Goal: Information Seeking & Learning: Learn about a topic

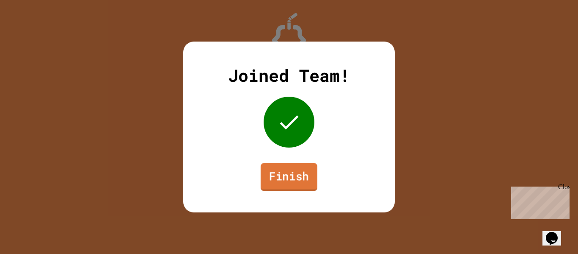
click at [288, 174] on link "Finish" at bounding box center [289, 177] width 57 height 28
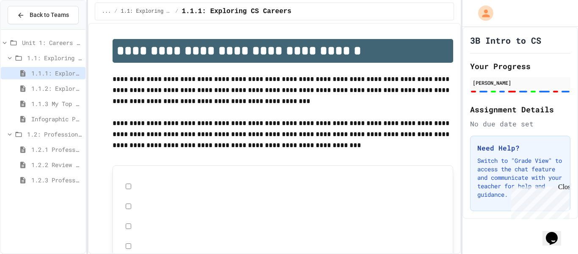
click at [55, 134] on span "1.2: Professional Communication" at bounding box center [54, 134] width 55 height 9
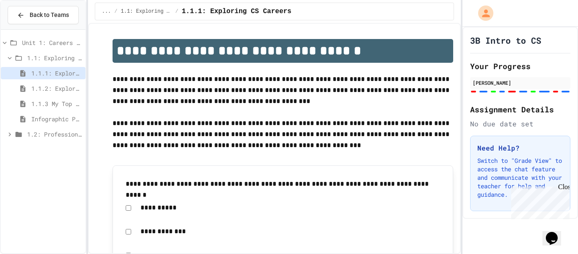
click at [52, 111] on div "1.1.3 My Top 3 CS Careers!" at bounding box center [43, 104] width 85 height 15
click at [57, 118] on span "Infographic Project: Your favorite CS" at bounding box center [56, 118] width 51 height 9
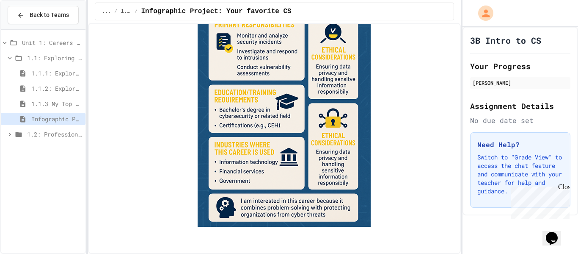
scroll to position [1162, 0]
click at [62, 137] on span "1.2: Professional Communication" at bounding box center [54, 134] width 55 height 9
